Goal: Information Seeking & Learning: Learn about a topic

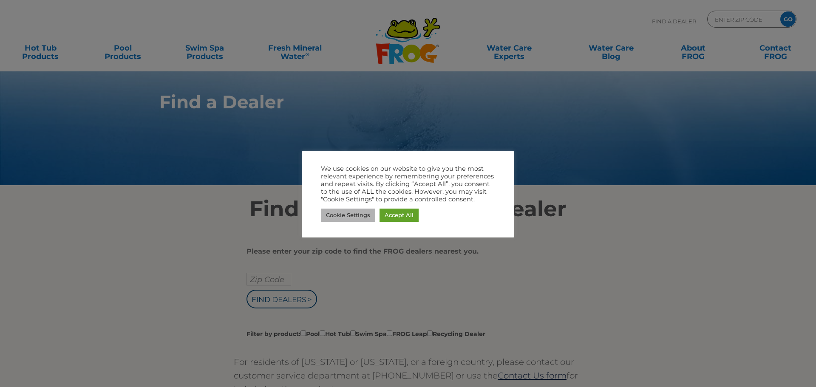
click at [357, 218] on link "Cookie Settings" at bounding box center [348, 215] width 54 height 13
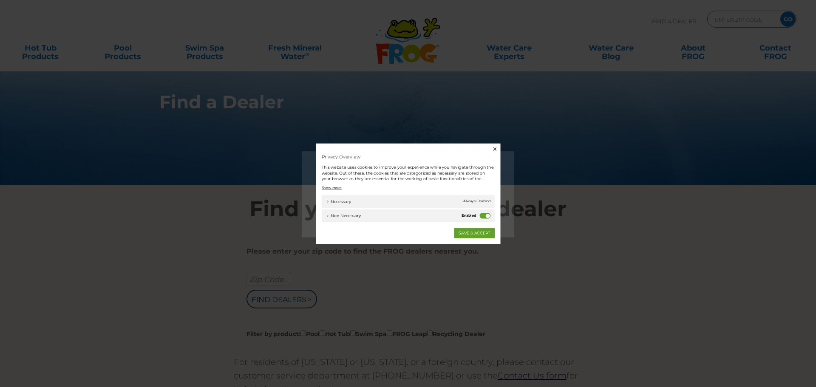
click at [520, 226] on label "Non-necessary" at bounding box center [522, 226] width 16 height 8
click at [0, 0] on input "Non-necessary" at bounding box center [0, 0] width 0 height 0
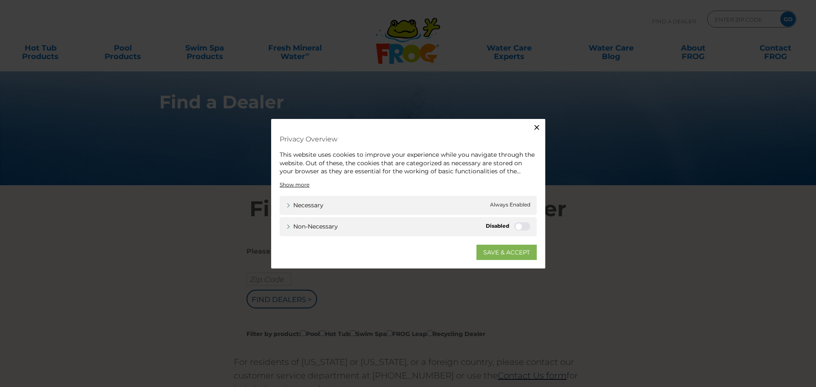
click at [500, 252] on link "SAVE & ACCEPT" at bounding box center [506, 251] width 60 height 15
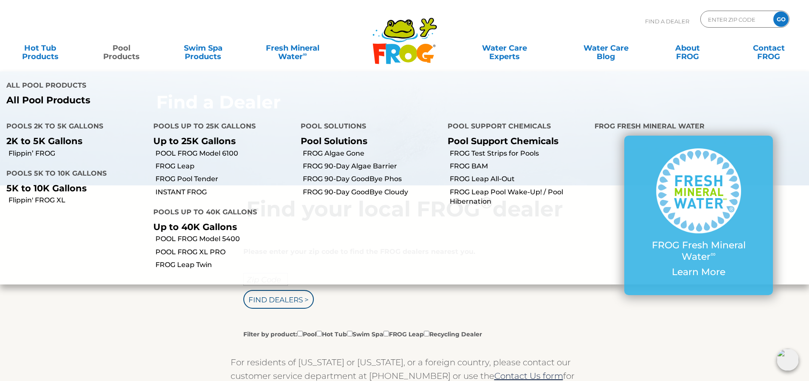
click at [119, 53] on link "Pool Products" at bounding box center [121, 48] width 63 height 17
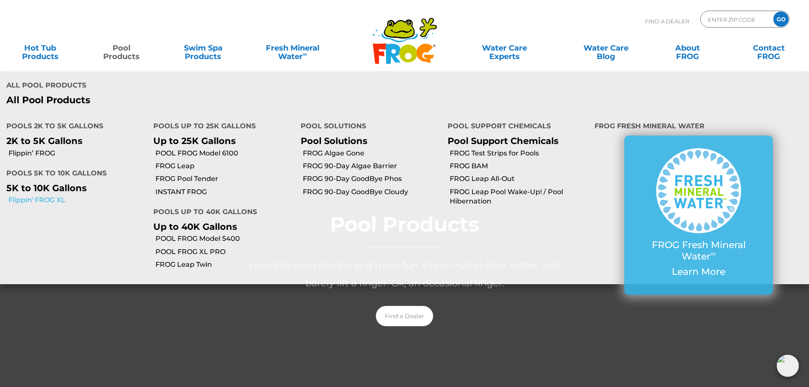
click at [40, 195] on link "Flippin' FROG XL" at bounding box center [77, 199] width 138 height 9
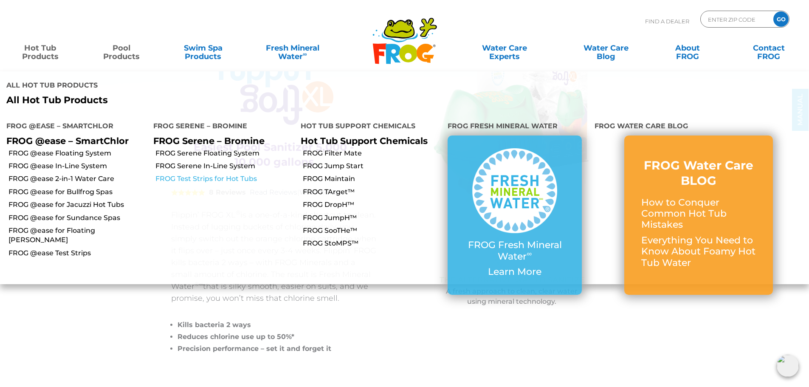
scroll to position [85, 0]
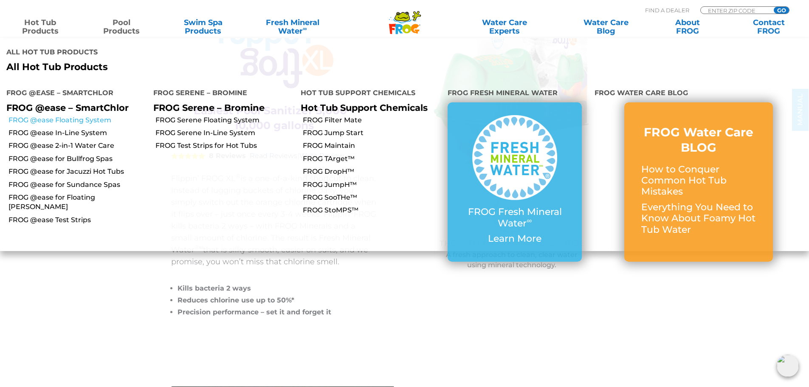
click at [90, 116] on link "FROG @ease Floating System" at bounding box center [77, 120] width 138 height 9
